Goal: Use online tool/utility

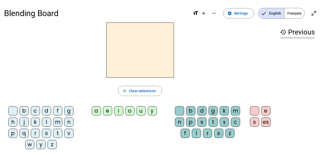
click at [54, 119] on div "m" at bounding box center [57, 121] width 9 height 9
click at [94, 111] on div "a" at bounding box center [96, 110] width 9 height 9
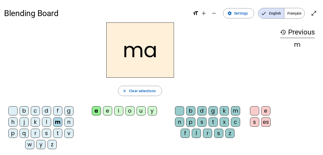
click at [48, 123] on div "l" at bounding box center [46, 121] width 9 height 9
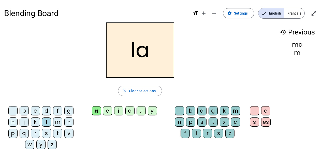
click at [106, 110] on div "e" at bounding box center [107, 110] width 9 height 9
click at [47, 115] on div "d" at bounding box center [46, 110] width 9 height 9
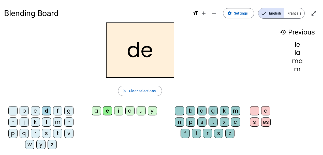
click at [138, 107] on div "u" at bounding box center [141, 110] width 9 height 9
click at [55, 133] on div "t" at bounding box center [57, 132] width 9 height 9
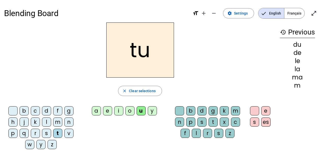
click at [101, 111] on letter-bubble "a" at bounding box center [97, 111] width 11 height 11
click at [110, 111] on div "e" at bounding box center [107, 110] width 9 height 9
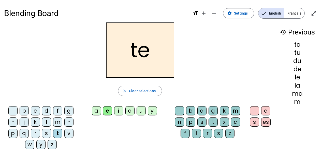
click at [57, 119] on div "m" at bounding box center [57, 121] width 9 height 9
